Goal: Information Seeking & Learning: Learn about a topic

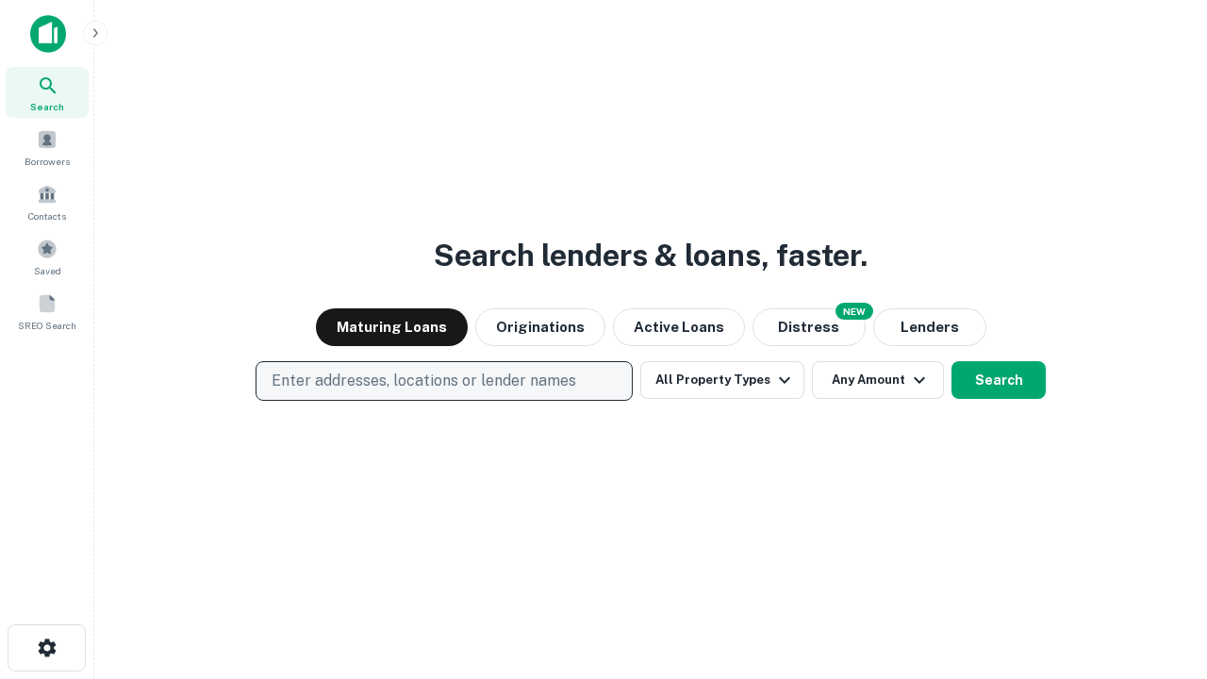
click at [443, 381] on p "Enter addresses, locations or lender names" at bounding box center [424, 381] width 305 height 23
type input "**********"
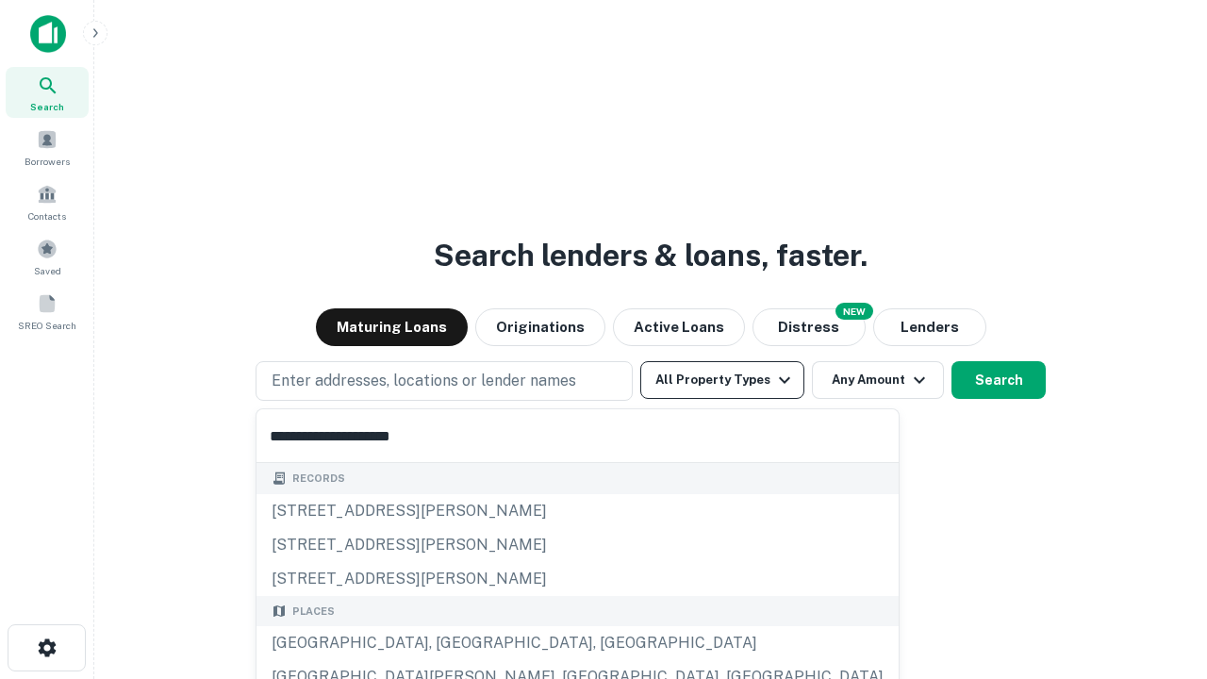
click at [722, 380] on button "All Property Types" at bounding box center [722, 380] width 164 height 38
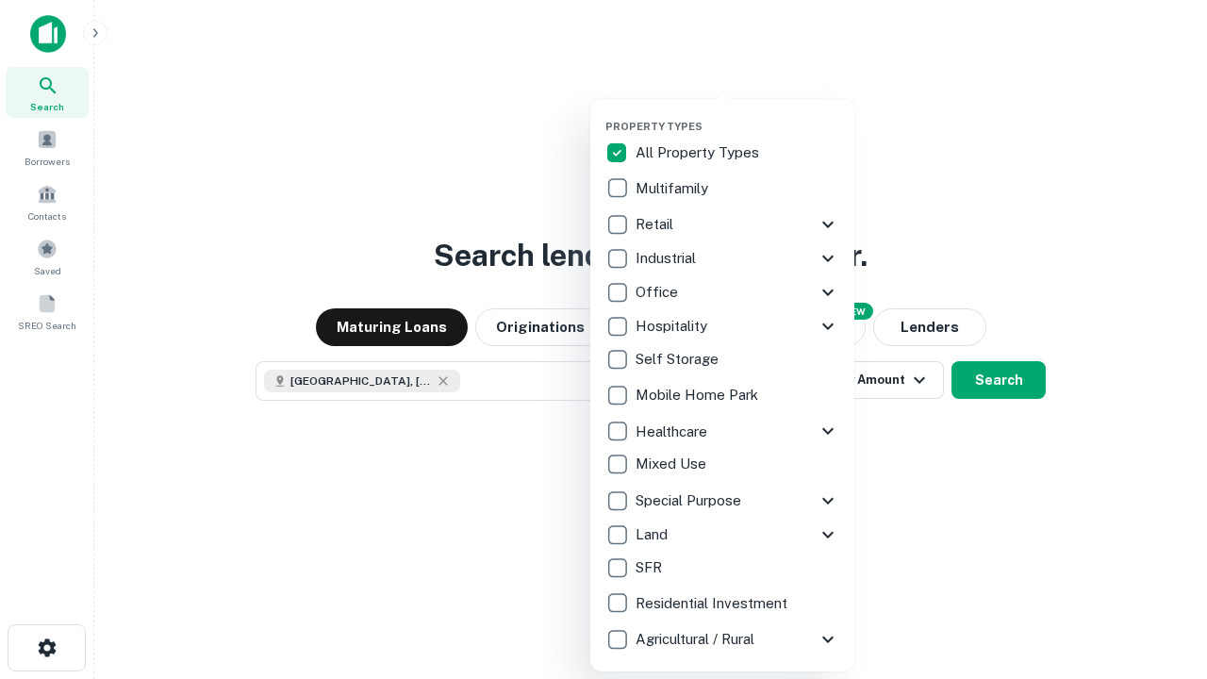
click at [737, 114] on button "button" at bounding box center [737, 114] width 264 height 1
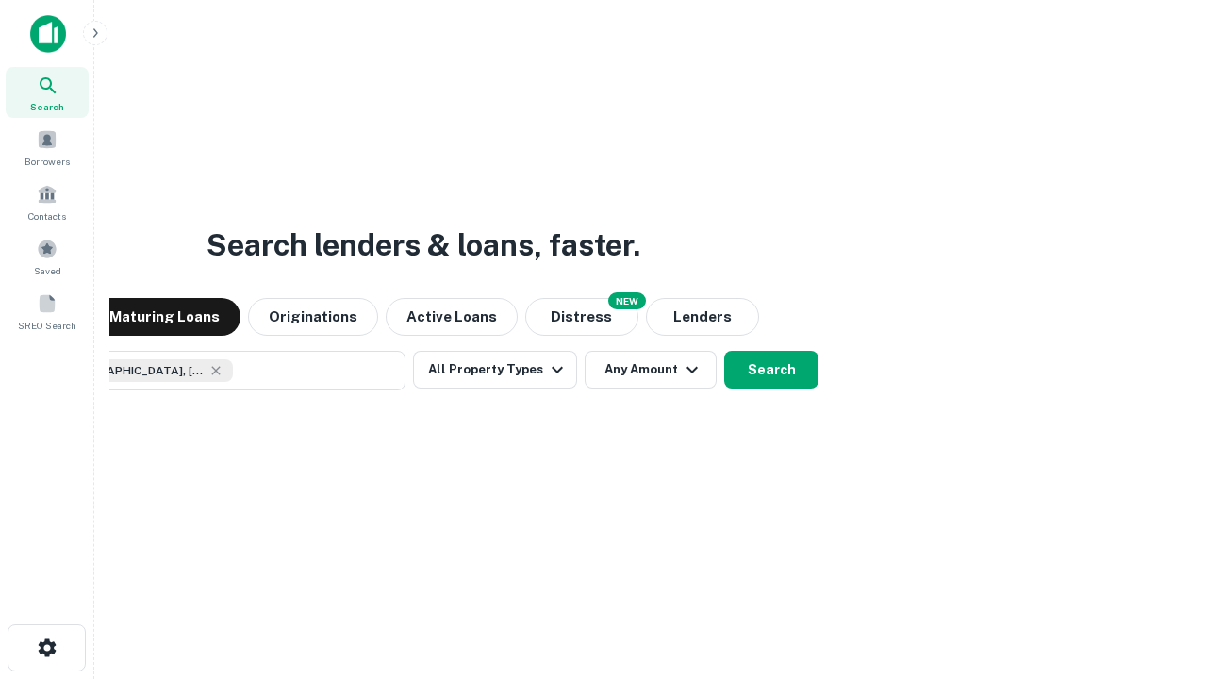
scroll to position [30, 0]
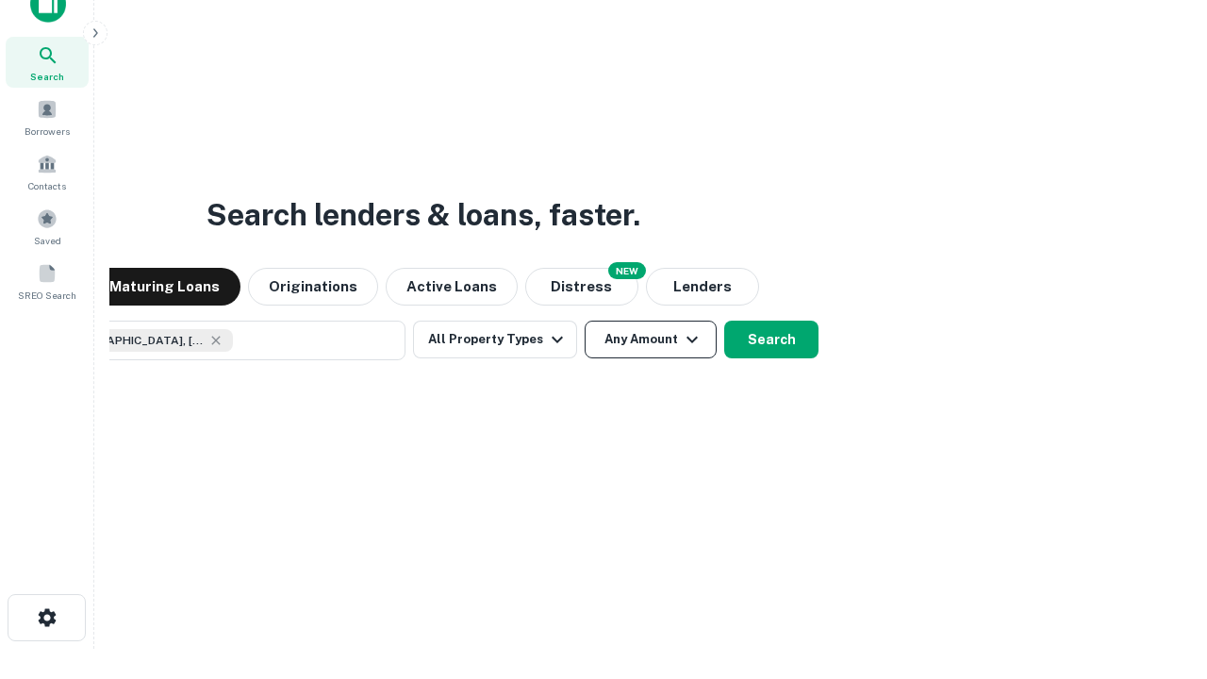
click at [585, 321] on button "Any Amount" at bounding box center [651, 340] width 132 height 38
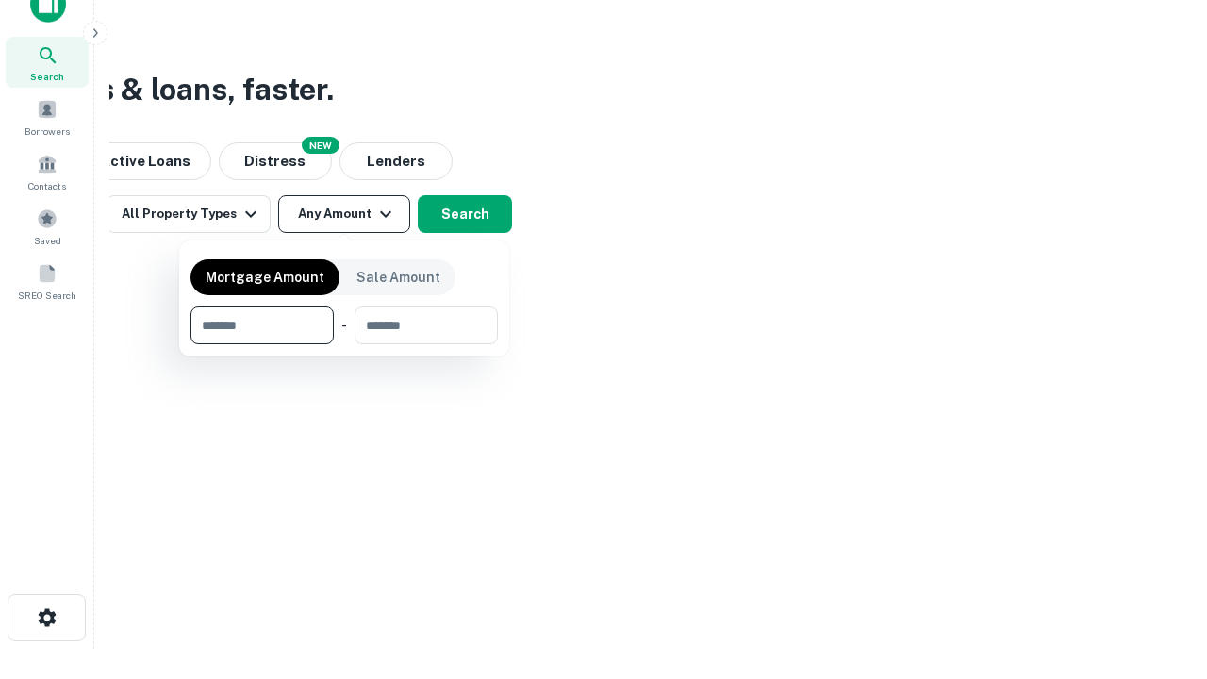
type input "*******"
click at [344, 344] on button "button" at bounding box center [343, 344] width 307 height 1
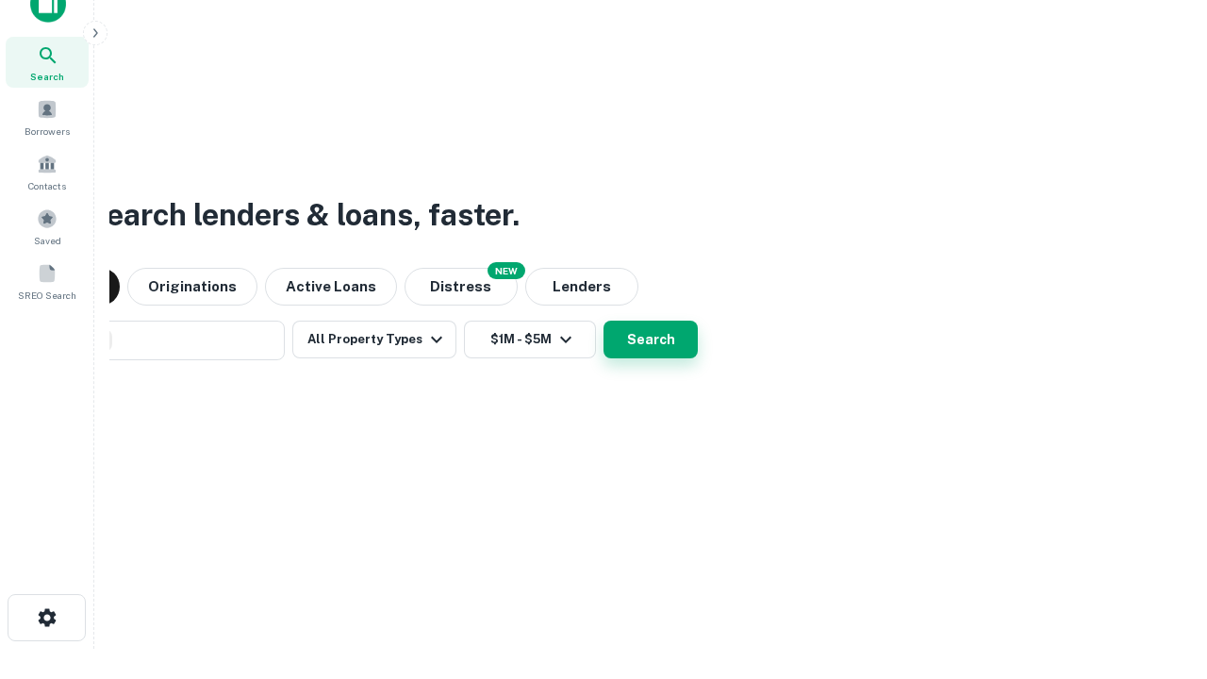
click at [603, 321] on button "Search" at bounding box center [650, 340] width 94 height 38
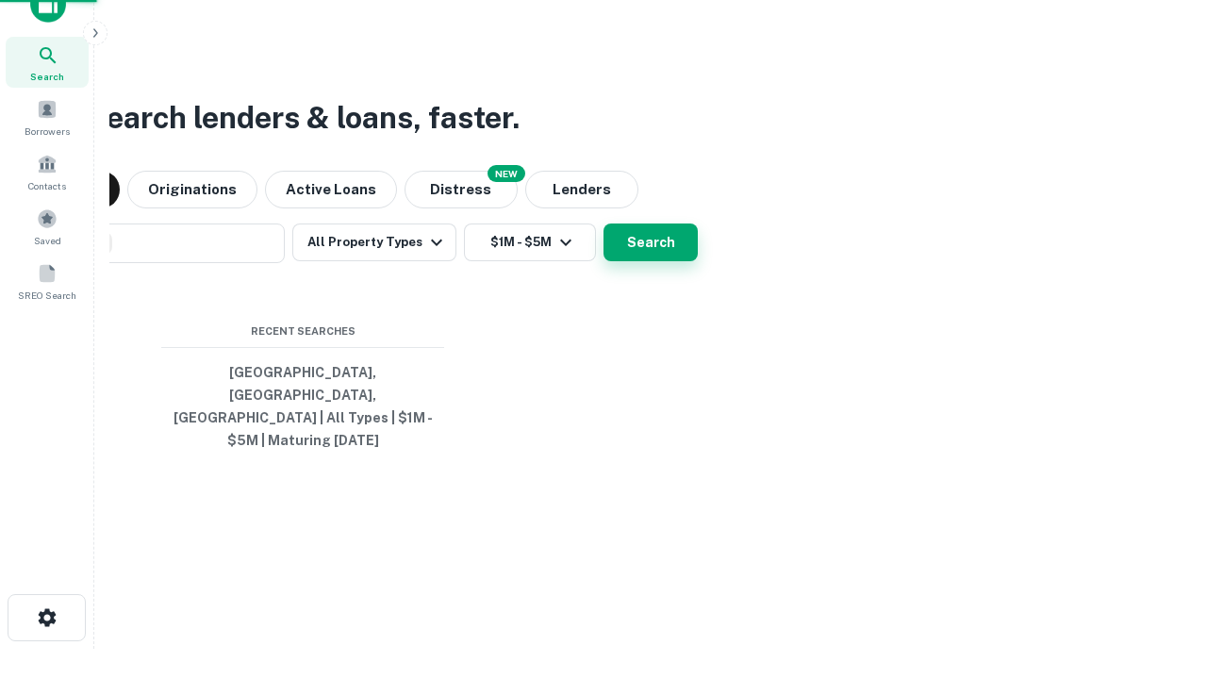
scroll to position [61, 534]
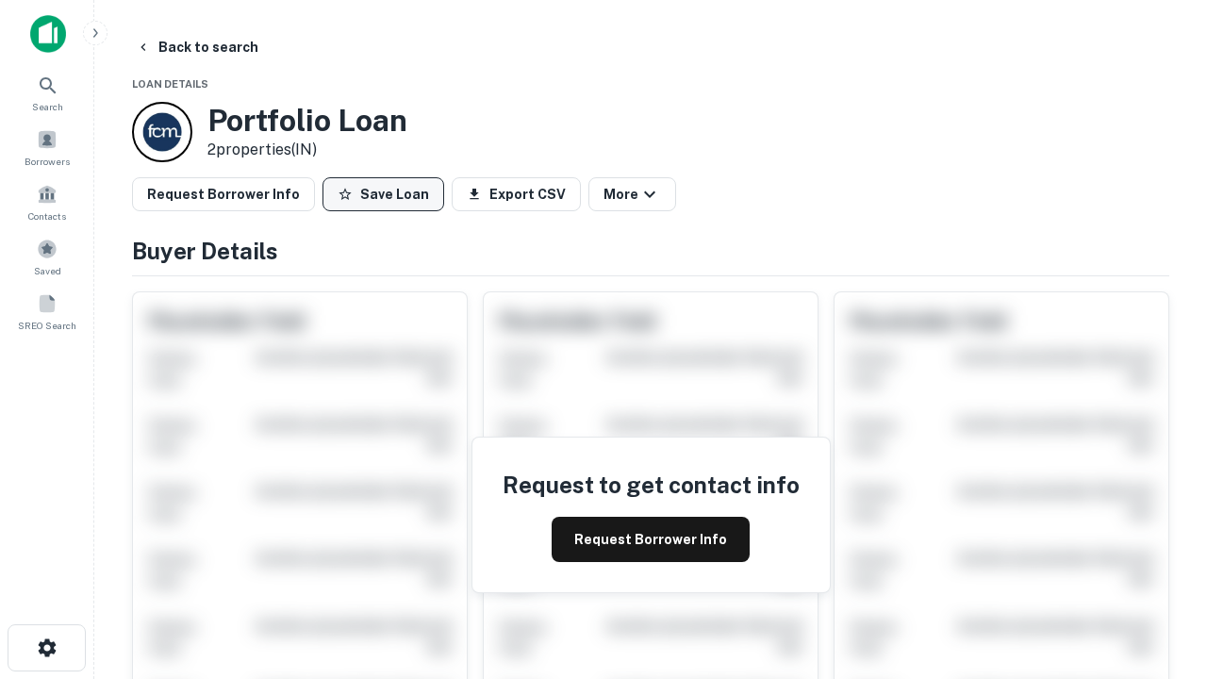
click at [383, 194] on button "Save Loan" at bounding box center [383, 194] width 122 height 34
